Goal: Information Seeking & Learning: Learn about a topic

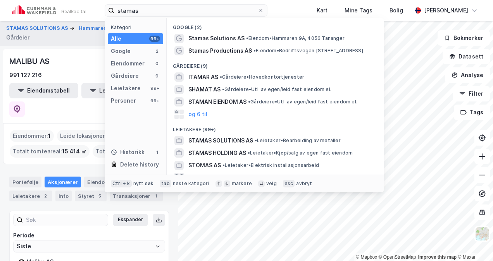
click at [148, 10] on input "stamas" at bounding box center [185, 11] width 143 height 12
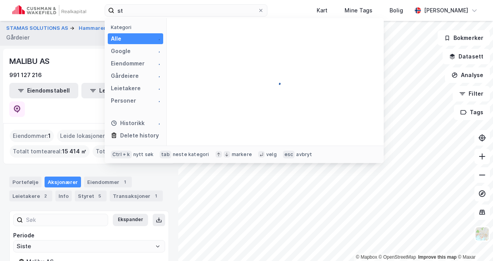
type input "s"
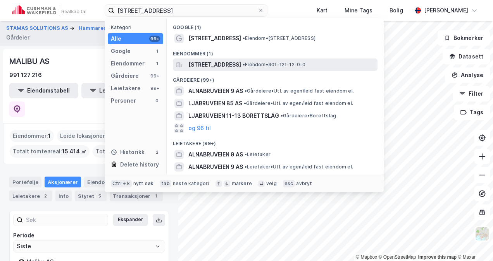
type input "[STREET_ADDRESS]"
click at [223, 64] on span "[STREET_ADDRESS]" at bounding box center [214, 64] width 53 height 9
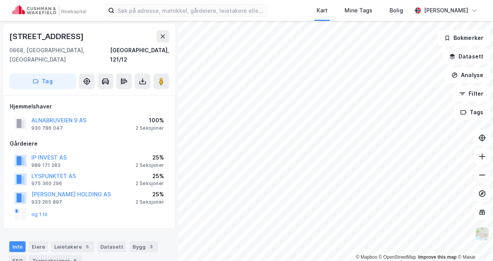
click at [484, 172] on icon at bounding box center [482, 175] width 8 height 8
click at [484, 157] on icon at bounding box center [482, 157] width 8 height 8
click at [230, 102] on div "© Mapbox © OpenStreetMap Improve this map © Maxar Alnabruveien 9 0668, Oslo, Os…" at bounding box center [246, 141] width 493 height 240
click at [163, 78] on image at bounding box center [161, 82] width 5 height 8
